Goal: Book appointment/travel/reservation

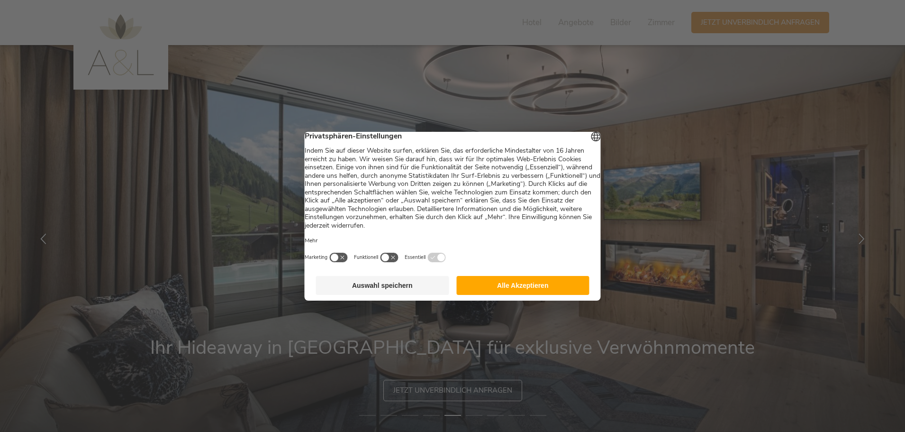
drag, startPoint x: 510, startPoint y: 261, endPoint x: 509, endPoint y: 267, distance: 6.2
click at [510, 263] on div "Marketing Funktionell Essentiell" at bounding box center [453, 257] width 296 height 10
click at [511, 270] on div "Deutsch English Italiano Privatsphären-Einstellungen Mehr Marketing Funktionell" at bounding box center [453, 201] width 296 height 138
click at [514, 282] on button "Alle Akzeptieren" at bounding box center [522, 285] width 133 height 19
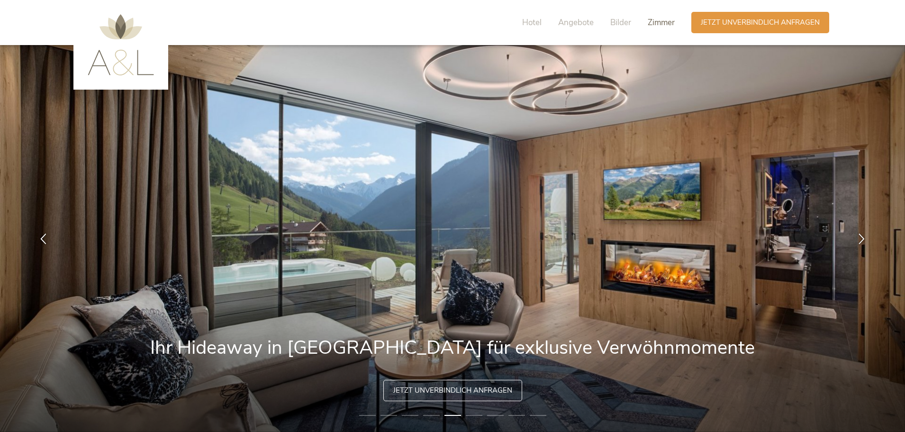
click at [658, 22] on span "Zimmer" at bounding box center [661, 22] width 27 height 11
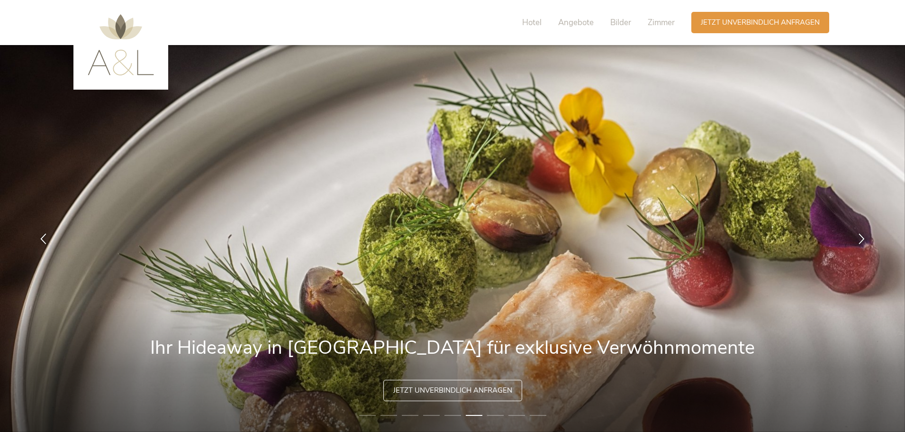
drag, startPoint x: 774, startPoint y: 246, endPoint x: 767, endPoint y: 44, distance: 202.5
click at [751, 21] on span "Jetzt unverbindlich anfragen" at bounding box center [760, 22] width 119 height 10
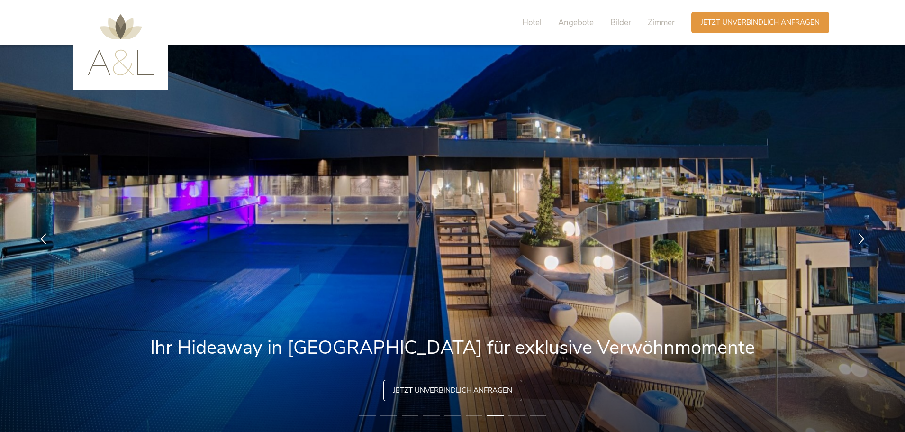
drag, startPoint x: 103, startPoint y: 182, endPoint x: 140, endPoint y: 109, distance: 81.8
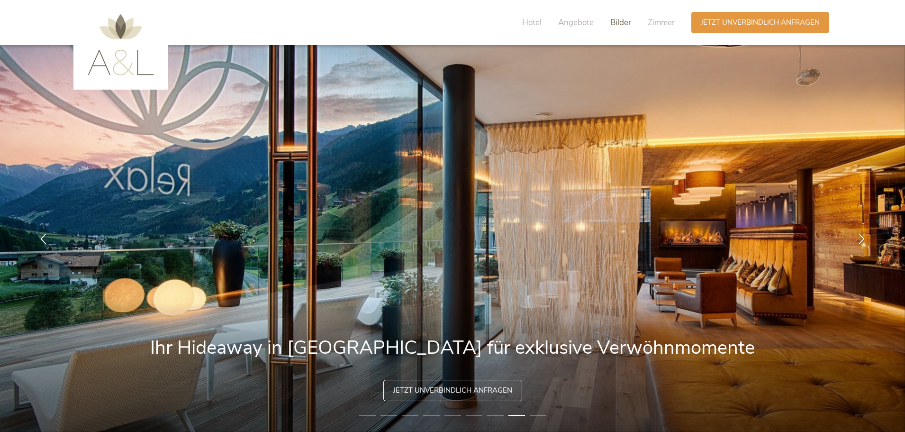
click at [620, 22] on span "Bilder" at bounding box center [620, 22] width 21 height 11
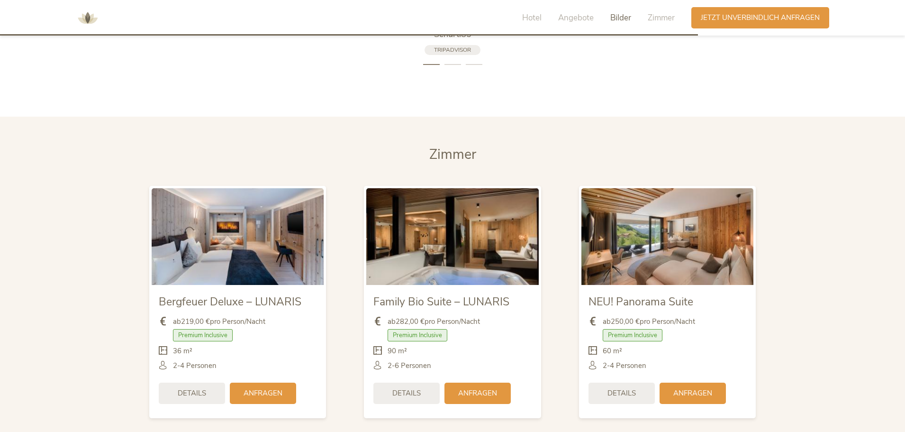
scroll to position [2188, 0]
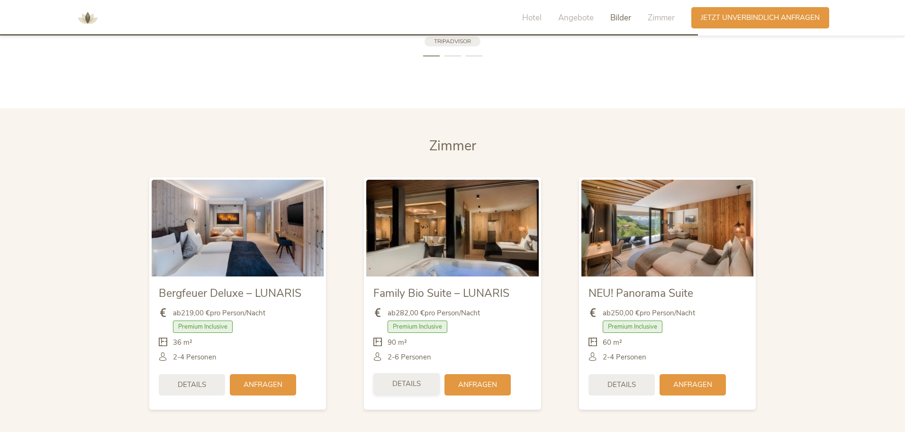
click at [420, 379] on span "Details" at bounding box center [406, 384] width 28 height 10
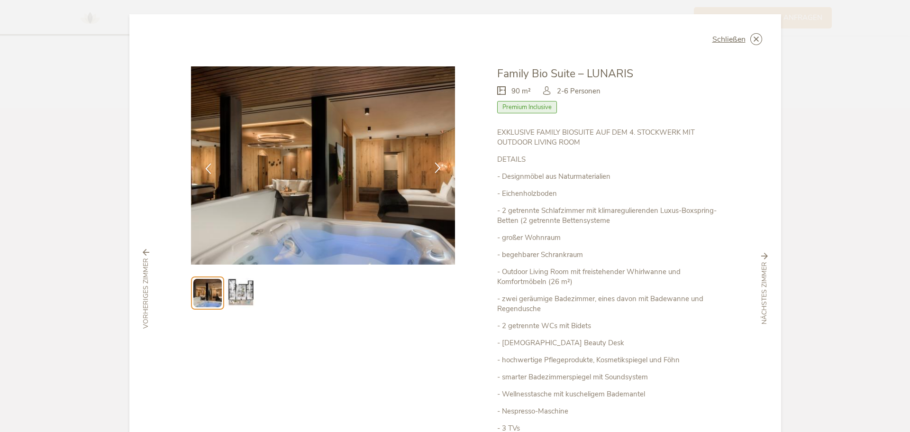
click at [436, 166] on icon at bounding box center [437, 167] width 11 height 11
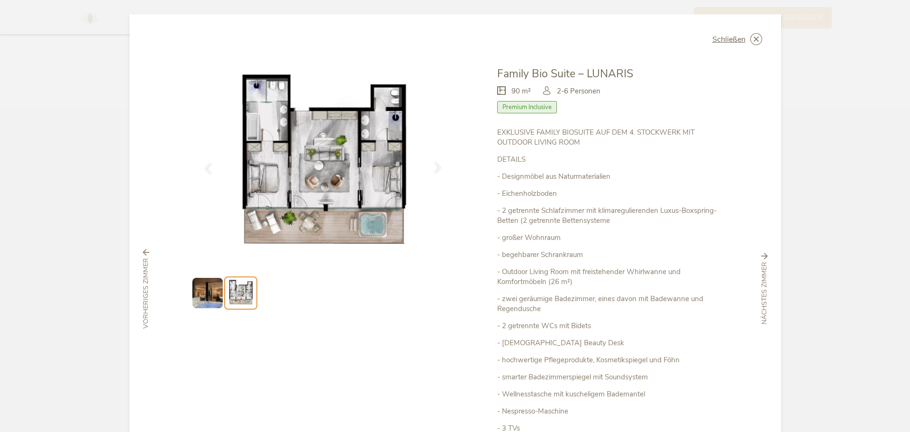
click at [436, 166] on icon at bounding box center [437, 167] width 11 height 11
click at [750, 41] on icon at bounding box center [756, 39] width 12 height 12
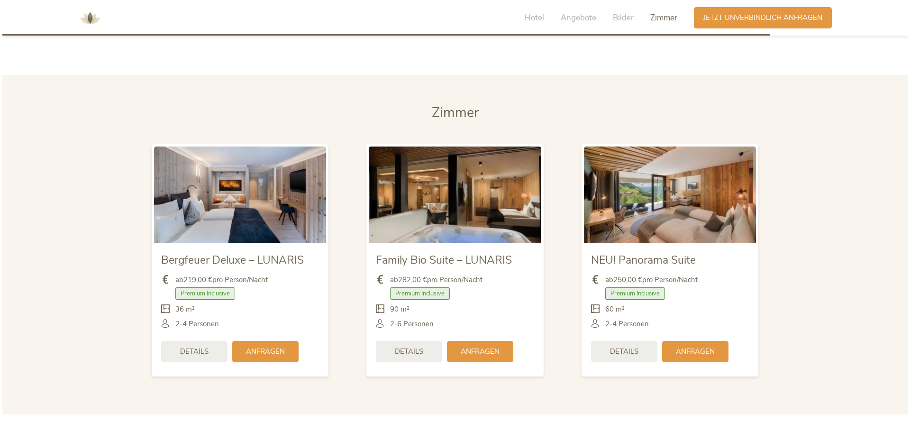
scroll to position [2221, 0]
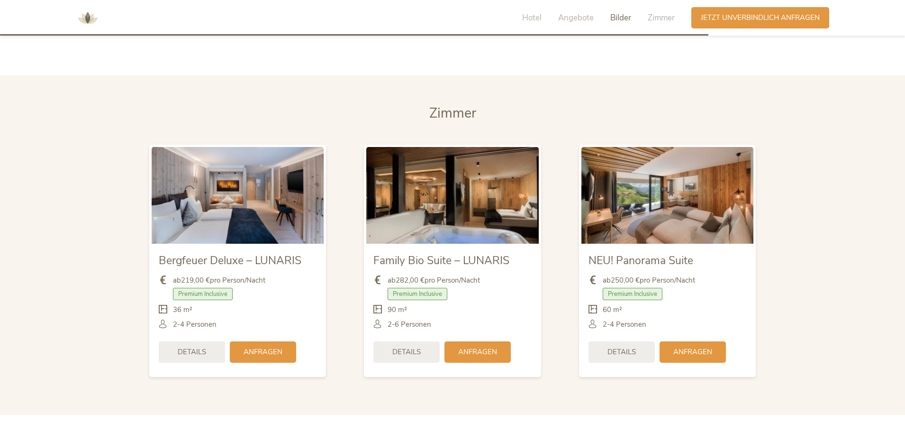
click at [659, 186] on img at bounding box center [667, 195] width 172 height 97
click at [626, 346] on span "Details" at bounding box center [622, 351] width 28 height 10
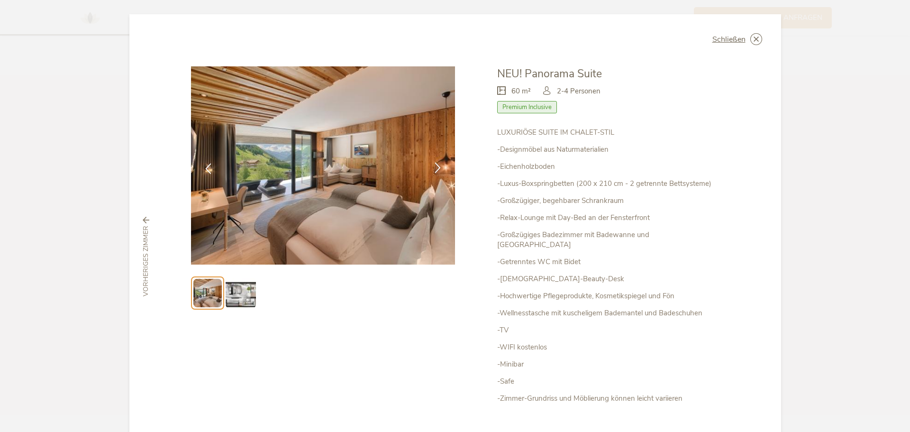
click at [433, 164] on icon at bounding box center [437, 167] width 11 height 11
